Goal: Information Seeking & Learning: Learn about a topic

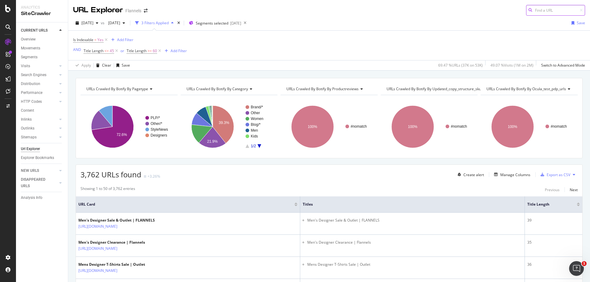
scroll to position [31, 0]
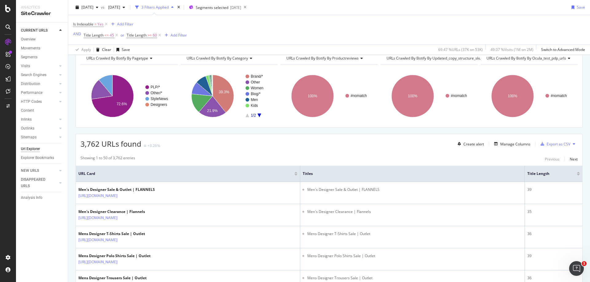
drag, startPoint x: 334, startPoint y: 155, endPoint x: 329, endPoint y: 155, distance: 4.6
click at [570, 160] on div "Next" at bounding box center [573, 159] width 8 height 5
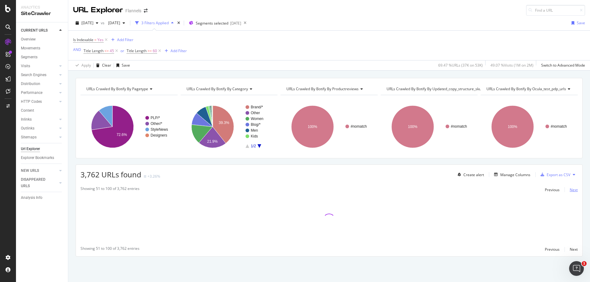
scroll to position [0, 0]
click at [547, 189] on div "Previous" at bounding box center [552, 189] width 15 height 5
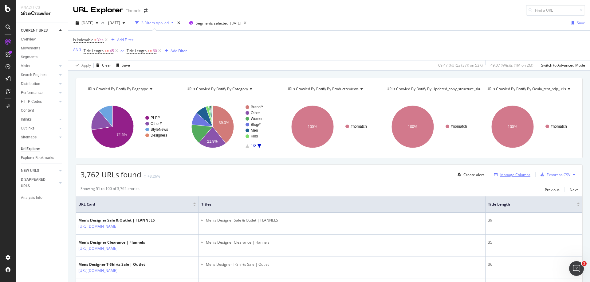
click at [509, 173] on div "Manage Columns" at bounding box center [515, 174] width 30 height 5
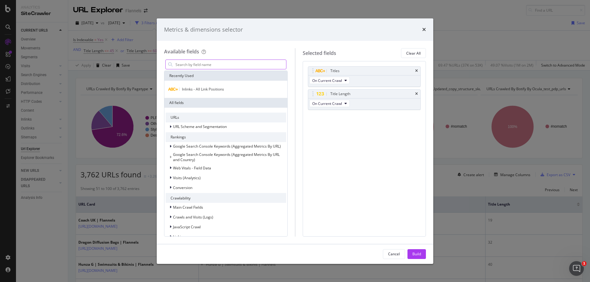
click at [201, 63] on input "modal" at bounding box center [230, 64] width 111 height 9
click at [201, 64] on input "modal" at bounding box center [230, 64] width 111 height 9
click at [282, 118] on div "URLs URL Scheme and Segmentation Rankings Google Search Console Keywords (Aggre…" at bounding box center [225, 226] width 123 height 236
click at [194, 68] on input "modal" at bounding box center [230, 64] width 111 height 9
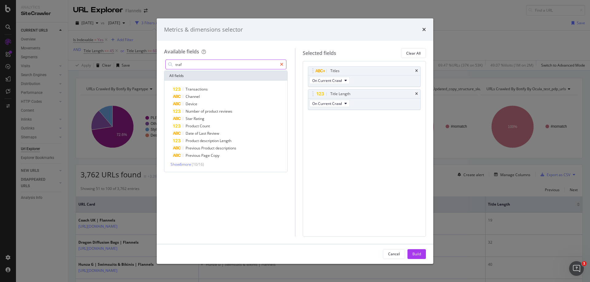
type input "traf"
click at [283, 66] on div "modal" at bounding box center [281, 65] width 9 height 10
click at [226, 69] on div "modal" at bounding box center [225, 65] width 121 height 10
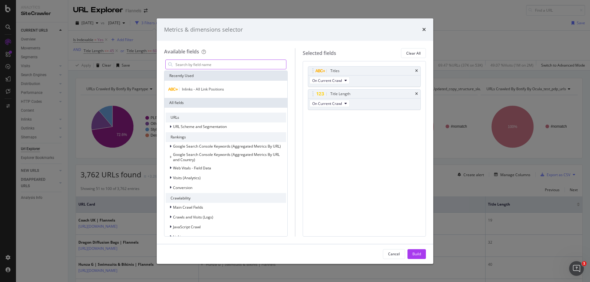
click at [224, 64] on input "modal" at bounding box center [230, 64] width 111 height 9
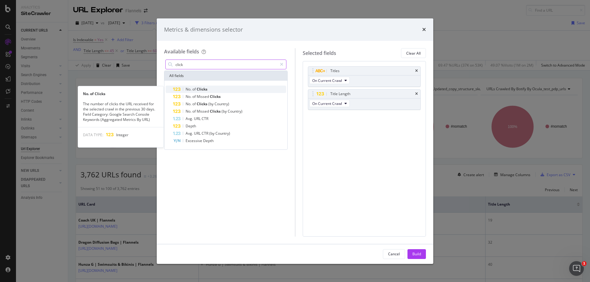
type input "click"
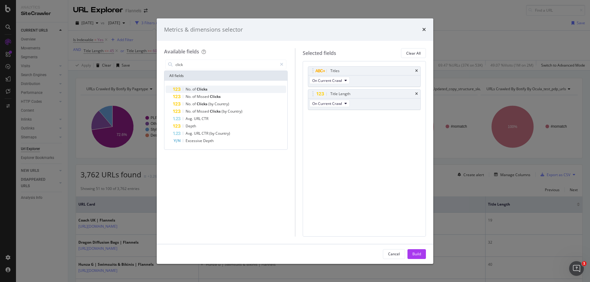
click at [201, 88] on span "Clicks" at bounding box center [202, 89] width 11 height 5
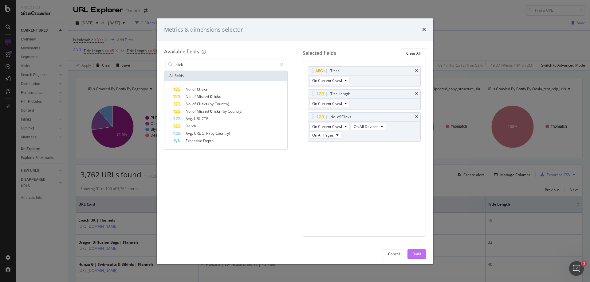
click at [421, 254] on button "Build" at bounding box center [416, 254] width 18 height 10
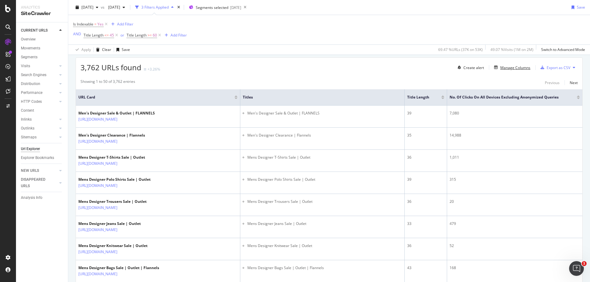
scroll to position [92, 0]
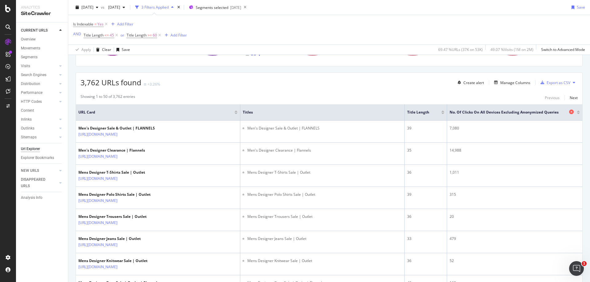
click at [571, 111] on div "No. of Clicks On All Devices excluding anonymized queries" at bounding box center [512, 112] width 127 height 6
click at [576, 111] on div at bounding box center [577, 112] width 3 height 2
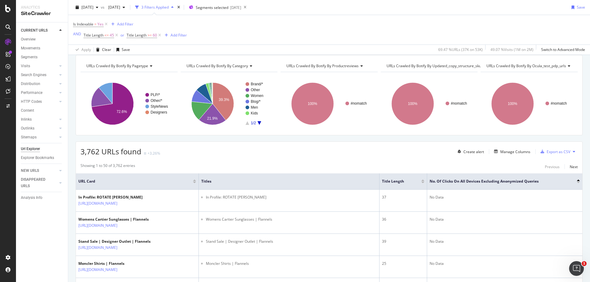
scroll to position [61, 0]
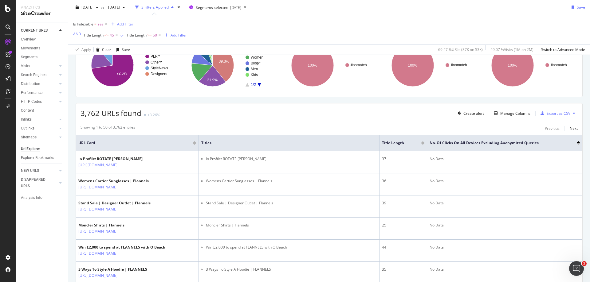
click at [576, 141] on div at bounding box center [577, 142] width 3 height 2
click at [576, 144] on div at bounding box center [577, 144] width 3 height 2
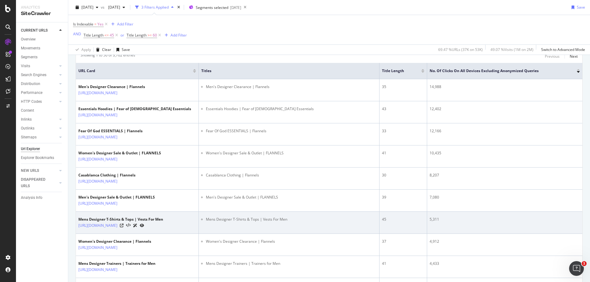
scroll to position [123, 0]
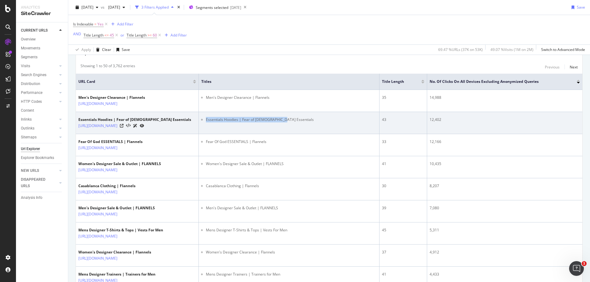
drag, startPoint x: 285, startPoint y: 121, endPoint x: 207, endPoint y: 124, distance: 78.7
click at [207, 124] on td "Essentials Hoodies | Fear of [DEMOGRAPHIC_DATA] Essentials" at bounding box center [289, 123] width 181 height 22
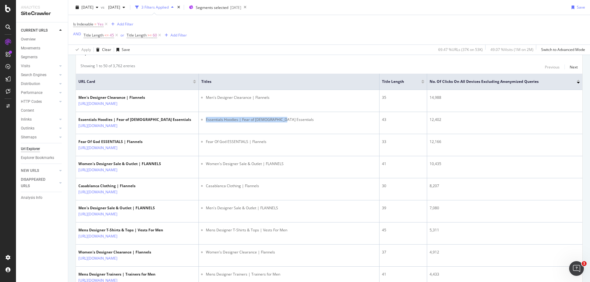
copy li "Essentials Hoodies | Fear of [DEMOGRAPHIC_DATA] Essentials"
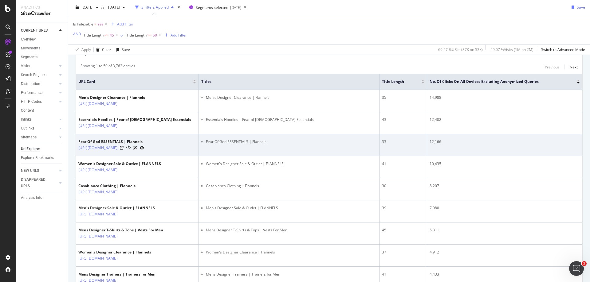
click at [319, 152] on td "Fear Of God ESSENTIALS | Flannels" at bounding box center [289, 145] width 181 height 22
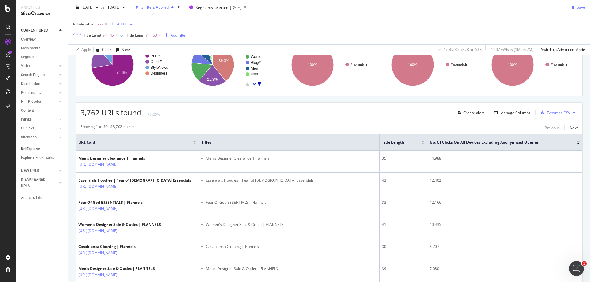
scroll to position [0, 0]
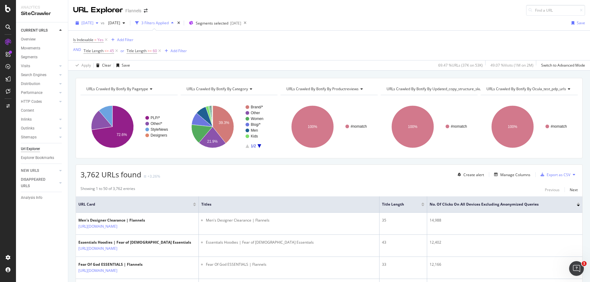
click at [93, 22] on span "[DATE]" at bounding box center [87, 22] width 12 height 5
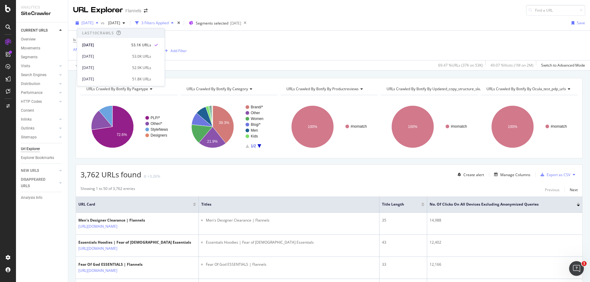
click at [93, 22] on span "[DATE]" at bounding box center [87, 22] width 12 height 5
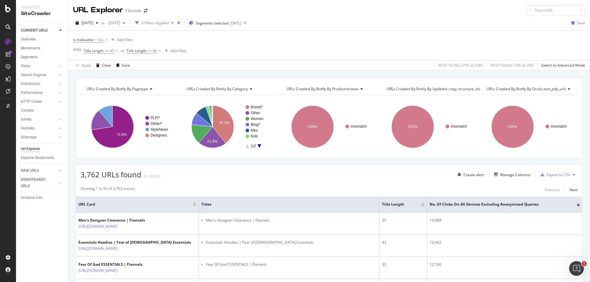
click at [120, 22] on span "[DATE]" at bounding box center [113, 22] width 14 height 5
click at [128, 57] on div "[DATE]" at bounding box center [143, 57] width 46 height 6
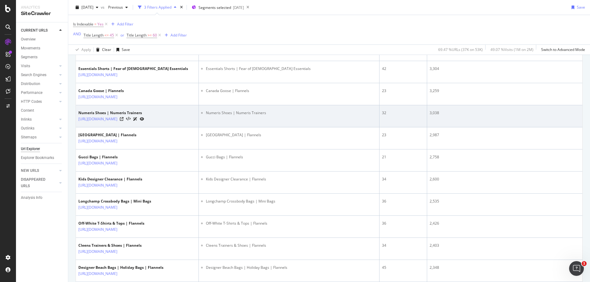
scroll to position [522, 0]
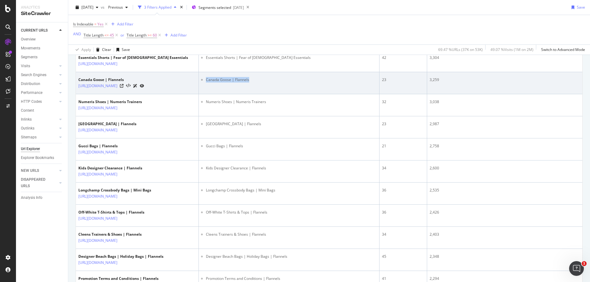
drag, startPoint x: 213, startPoint y: 111, endPoint x: 200, endPoint y: 110, distance: 12.9
click at [200, 94] on td "Canada Goose | Flannels" at bounding box center [289, 83] width 181 height 22
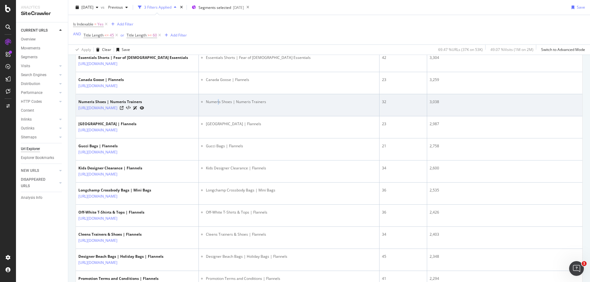
click at [219, 116] on td "Numeris Shoes | Numeris Trainers" at bounding box center [289, 105] width 181 height 22
click at [260, 116] on td "Numeris Shoes | Numeris Trainers" at bounding box center [289, 105] width 181 height 22
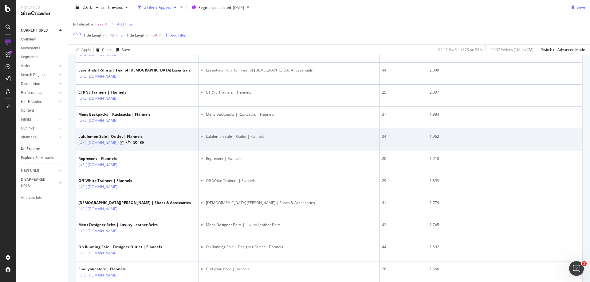
scroll to position [798, 0]
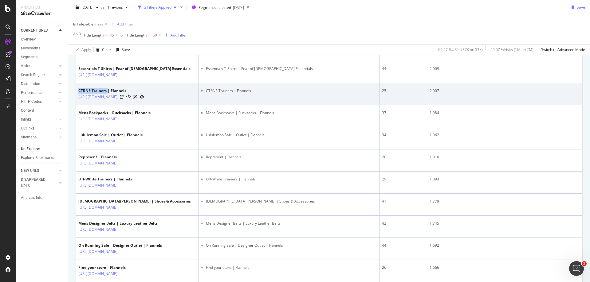
drag, startPoint x: 77, startPoint y: 130, endPoint x: 107, endPoint y: 131, distance: 30.1
click at [107, 105] on td "CTRNE Trainers | Flannels [URL][DOMAIN_NAME]" at bounding box center [137, 94] width 123 height 22
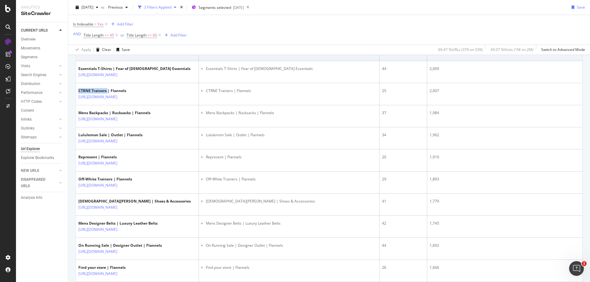
copy div "CTRNE Trainers"
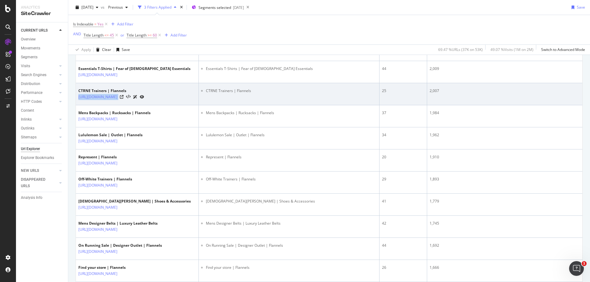
drag, startPoint x: 76, startPoint y: 139, endPoint x: 136, endPoint y: 141, distance: 59.9
click at [136, 105] on td "CTRNE Trainers | Flannels [URL][DOMAIN_NAME]" at bounding box center [137, 94] width 123 height 22
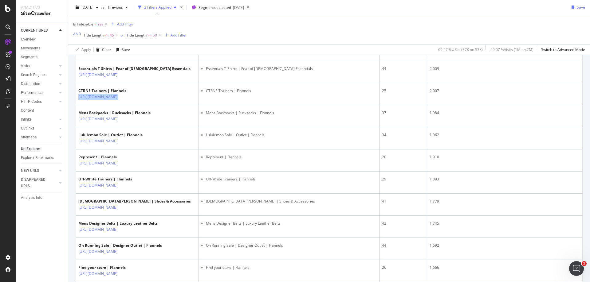
copy div "[URL][DOMAIN_NAME]"
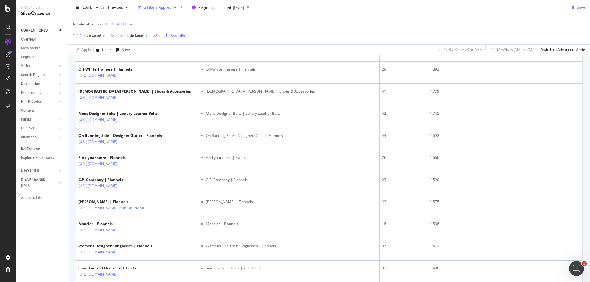
scroll to position [840, 0]
